Goal: Task Accomplishment & Management: Complete application form

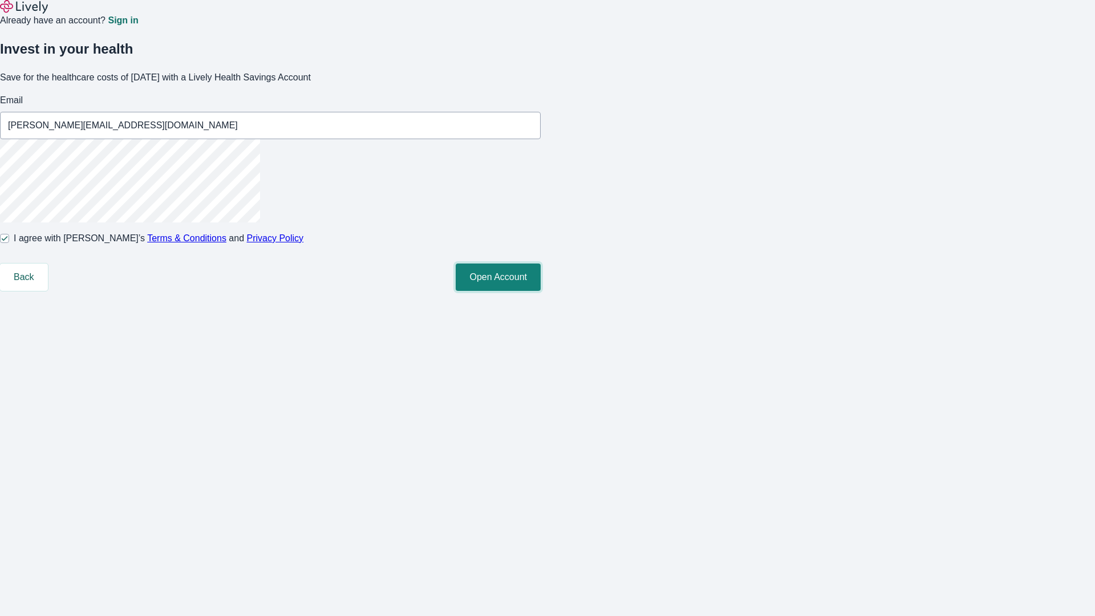
click at [541, 291] on button "Open Account" at bounding box center [498, 276] width 85 height 27
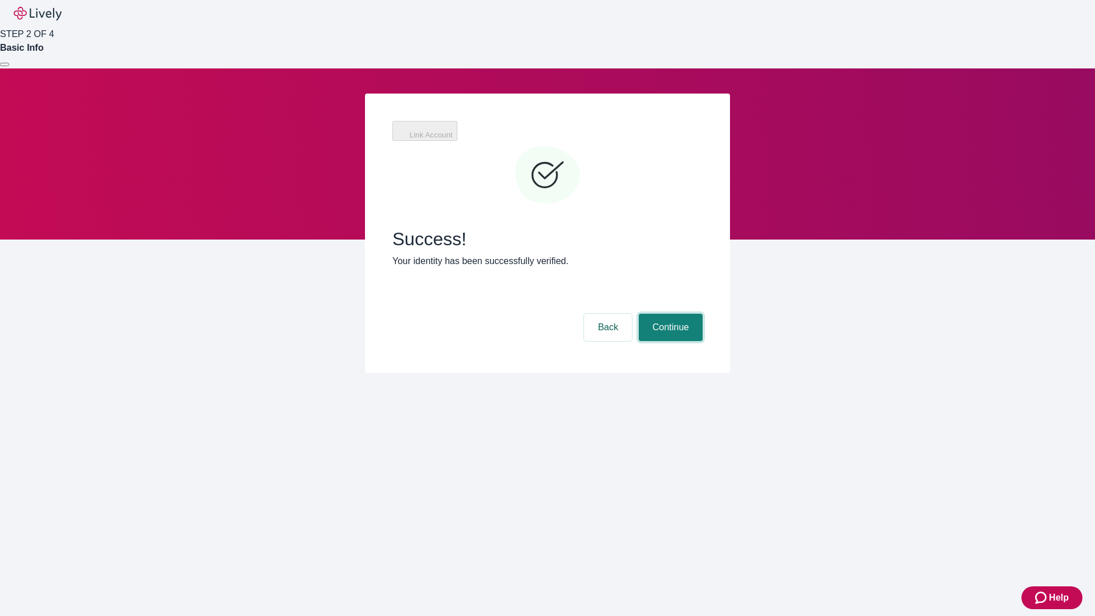
click at [702, 314] on button "Continue" at bounding box center [671, 327] width 64 height 27
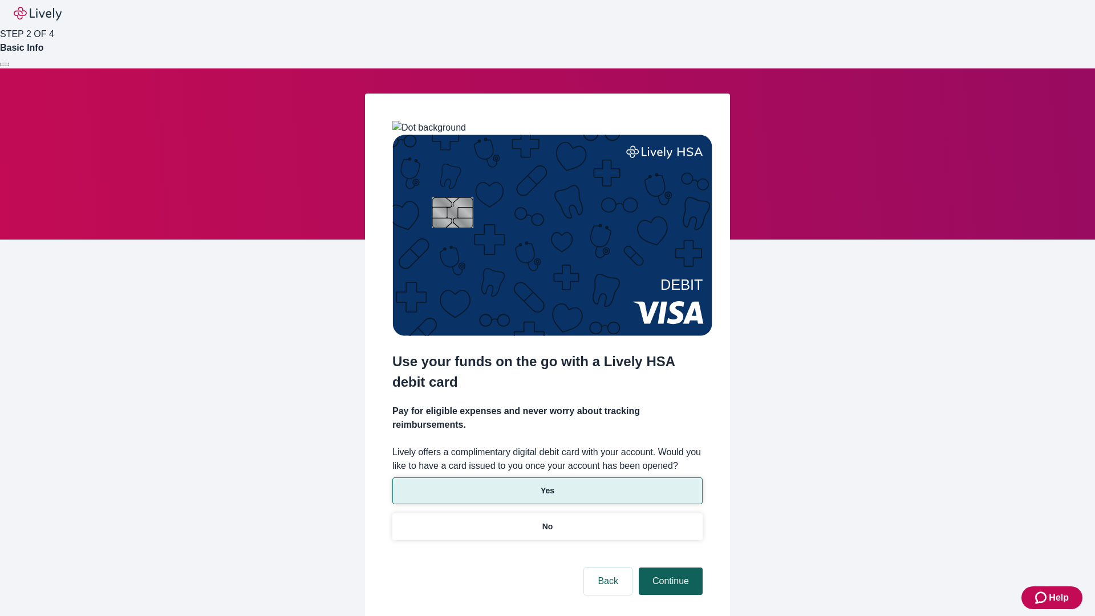
click at [547, 521] on p "No" at bounding box center [547, 527] width 11 height 12
click at [669, 567] on button "Continue" at bounding box center [671, 580] width 64 height 27
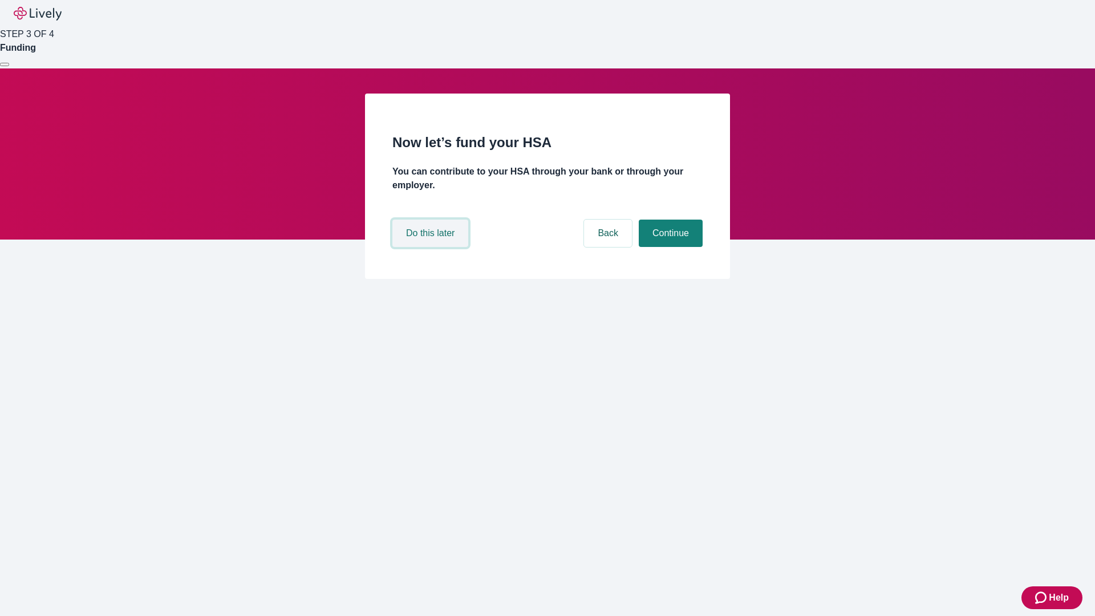
click at [432, 247] on button "Do this later" at bounding box center [430, 233] width 76 height 27
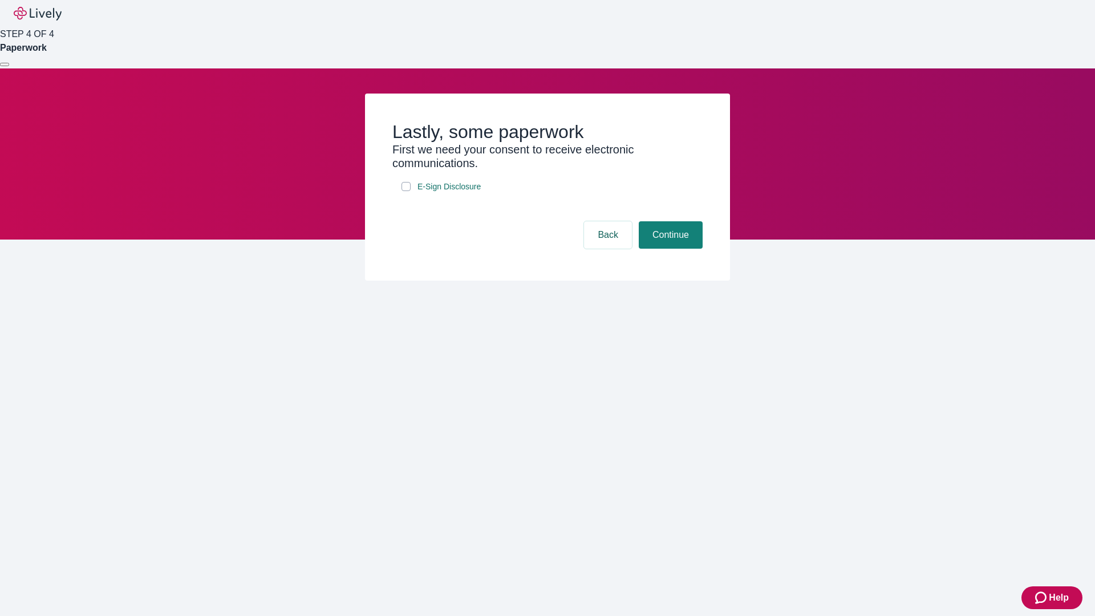
click at [406, 191] on input "E-Sign Disclosure" at bounding box center [405, 186] width 9 height 9
checkbox input "true"
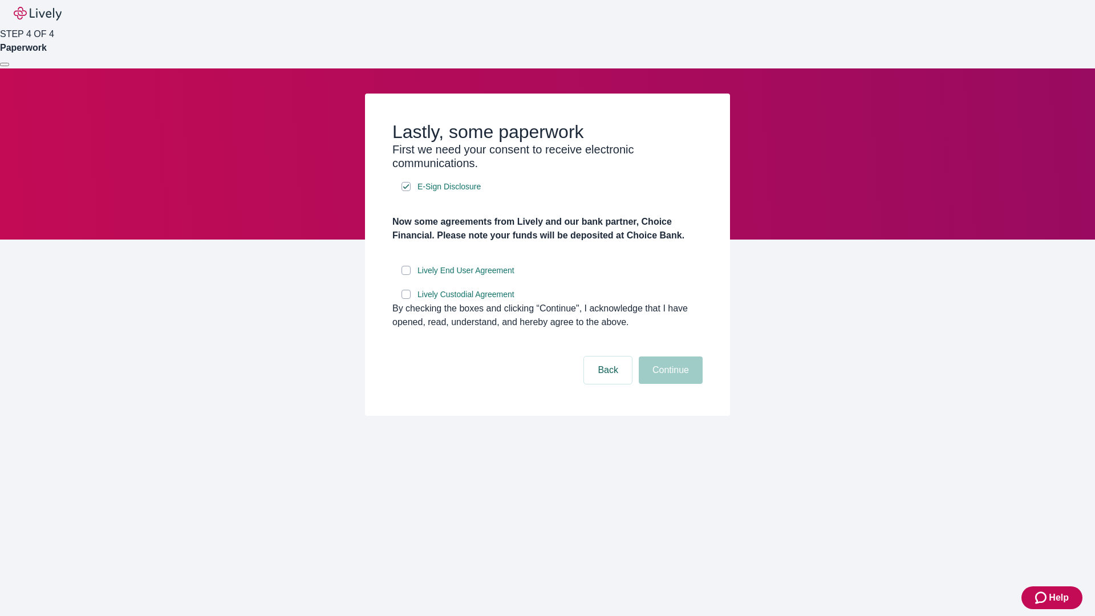
click at [406, 275] on input "Lively End User Agreement" at bounding box center [405, 270] width 9 height 9
checkbox input "true"
click at [406, 299] on input "Lively Custodial Agreement" at bounding box center [405, 294] width 9 height 9
checkbox input "true"
click at [669, 384] on button "Continue" at bounding box center [671, 369] width 64 height 27
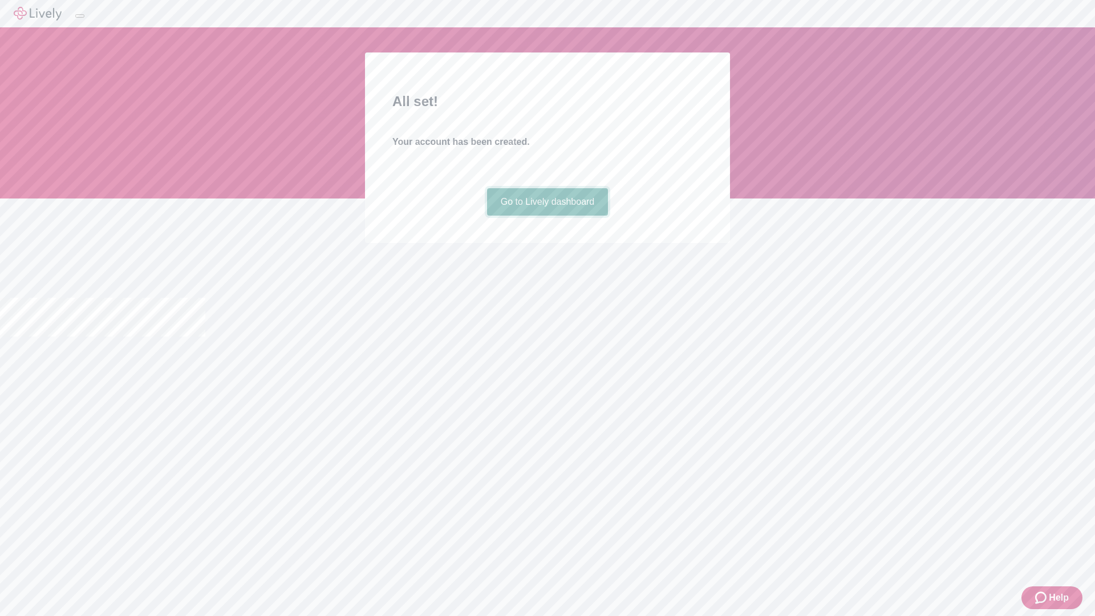
click at [547, 216] on link "Go to Lively dashboard" at bounding box center [547, 201] width 121 height 27
